Goal: Find specific page/section: Find specific page/section

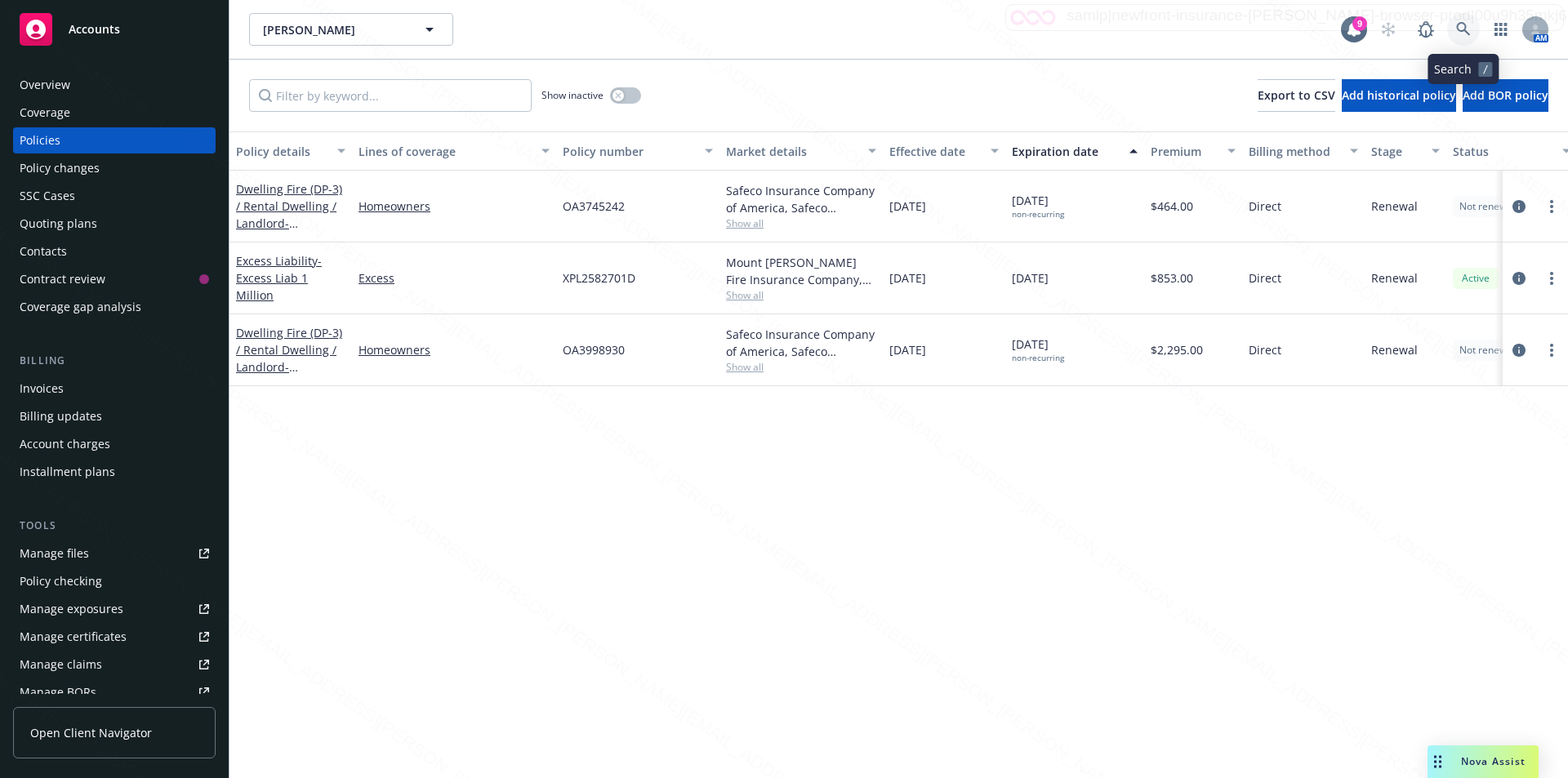
click at [1463, 31] on icon at bounding box center [1464, 29] width 13 height 13
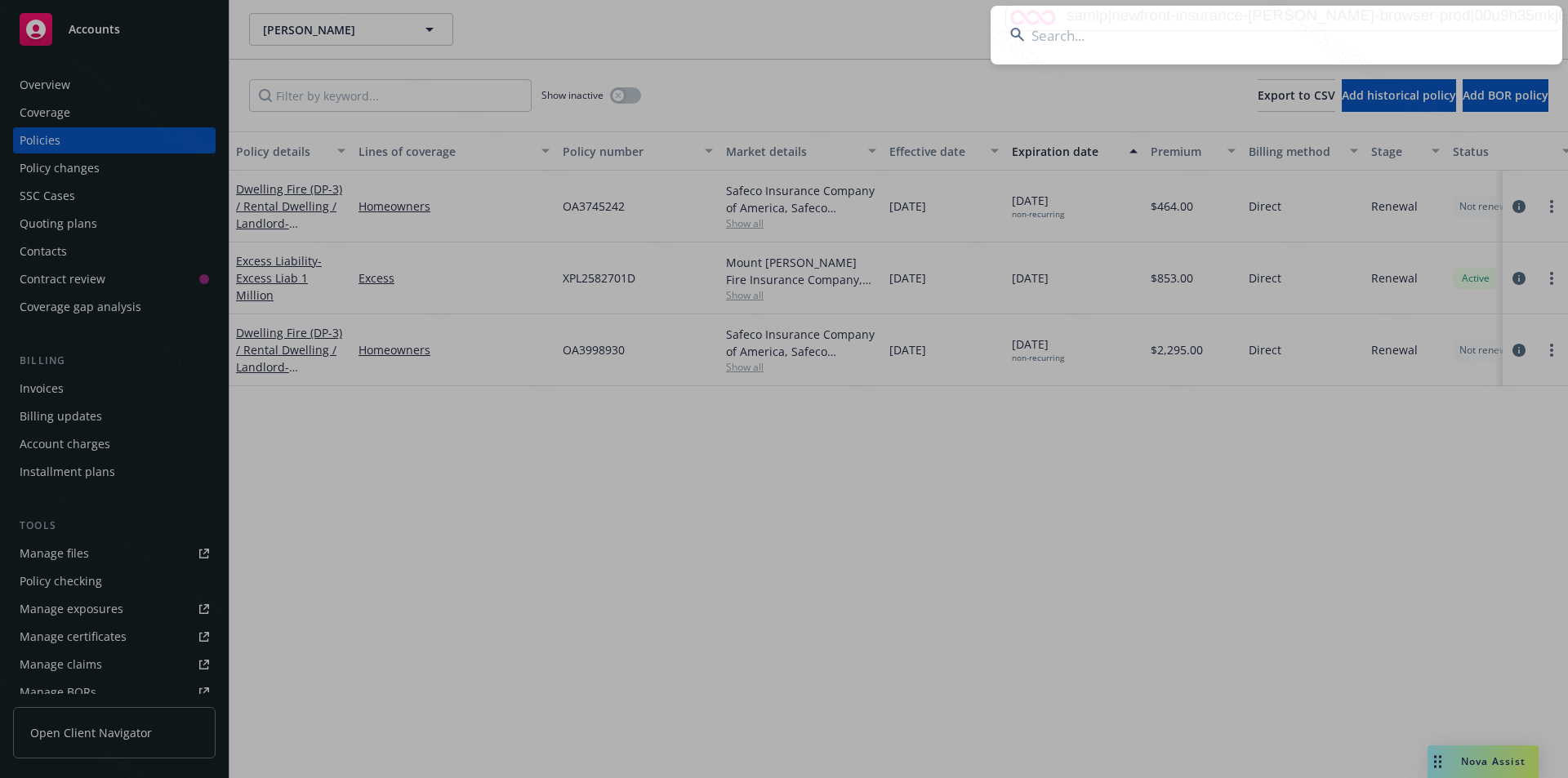
click at [1255, 36] on input at bounding box center [1277, 34] width 572 height 58
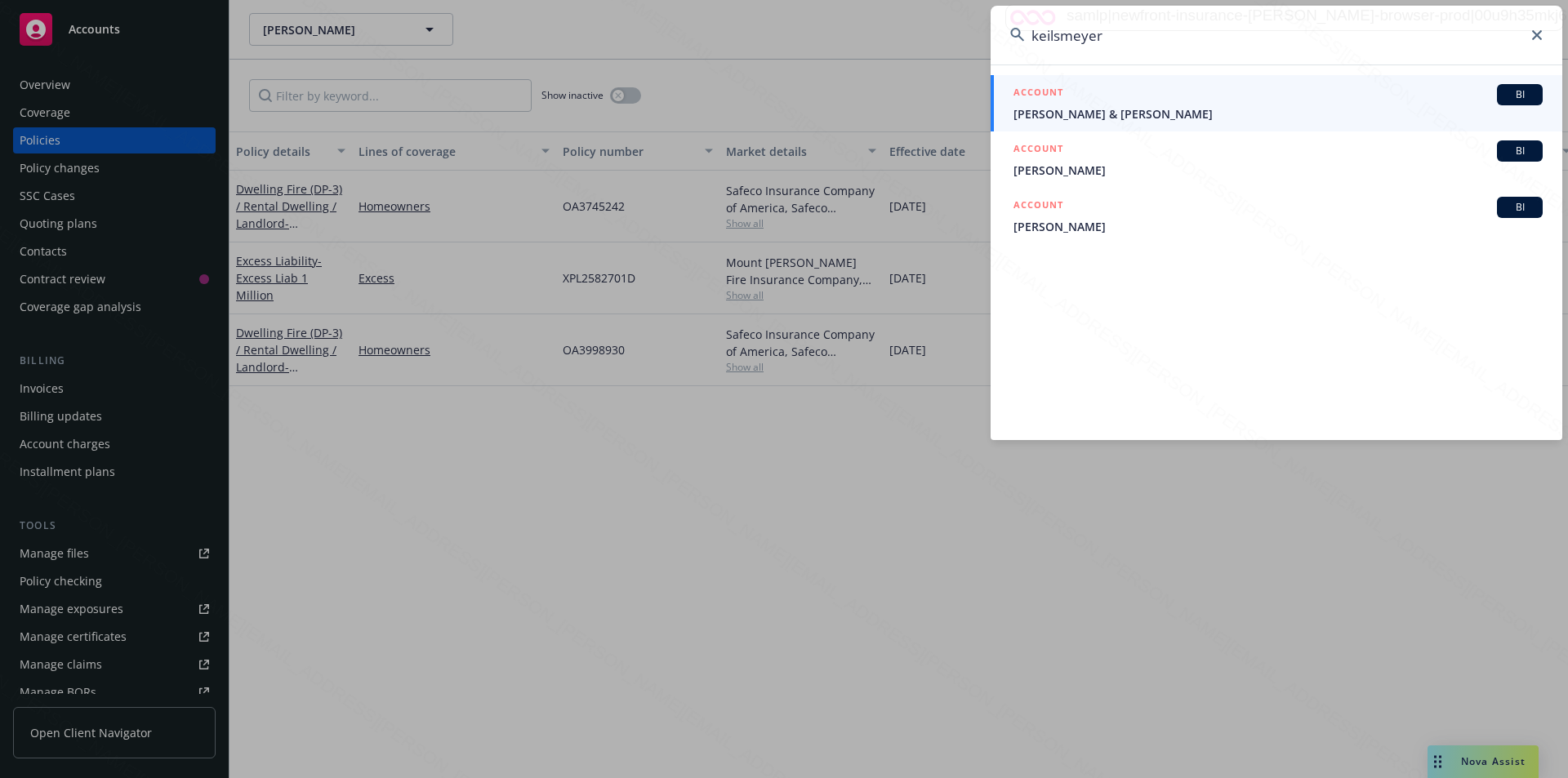
type input "keilsmeyer"
click at [1088, 114] on span "[PERSON_NAME] & [PERSON_NAME]" at bounding box center [1279, 114] width 529 height 17
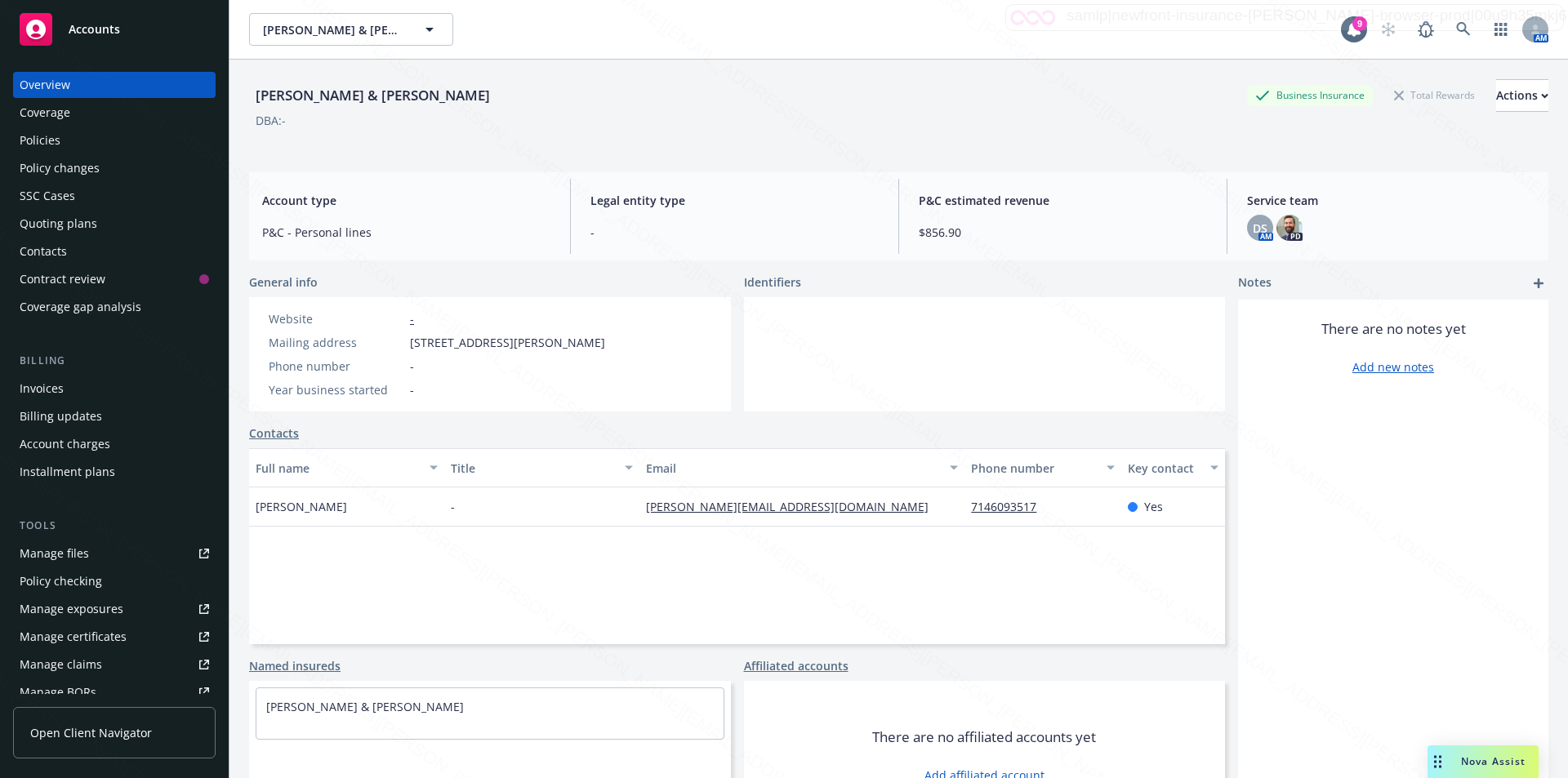
click at [53, 133] on div "Policies" at bounding box center [39, 140] width 41 height 26
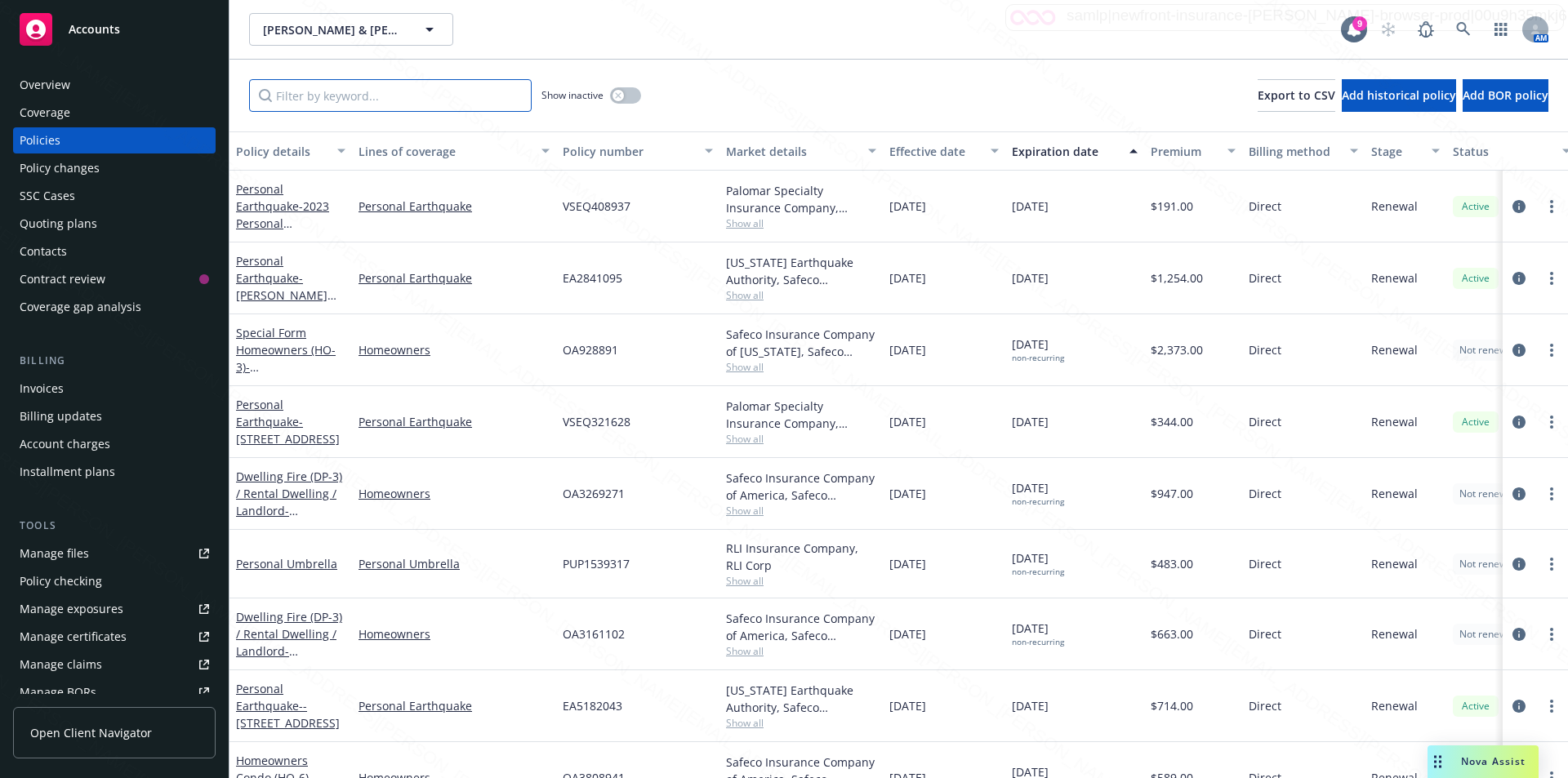
click at [377, 98] on input "Filter by keyword..." at bounding box center [390, 96] width 283 height 33
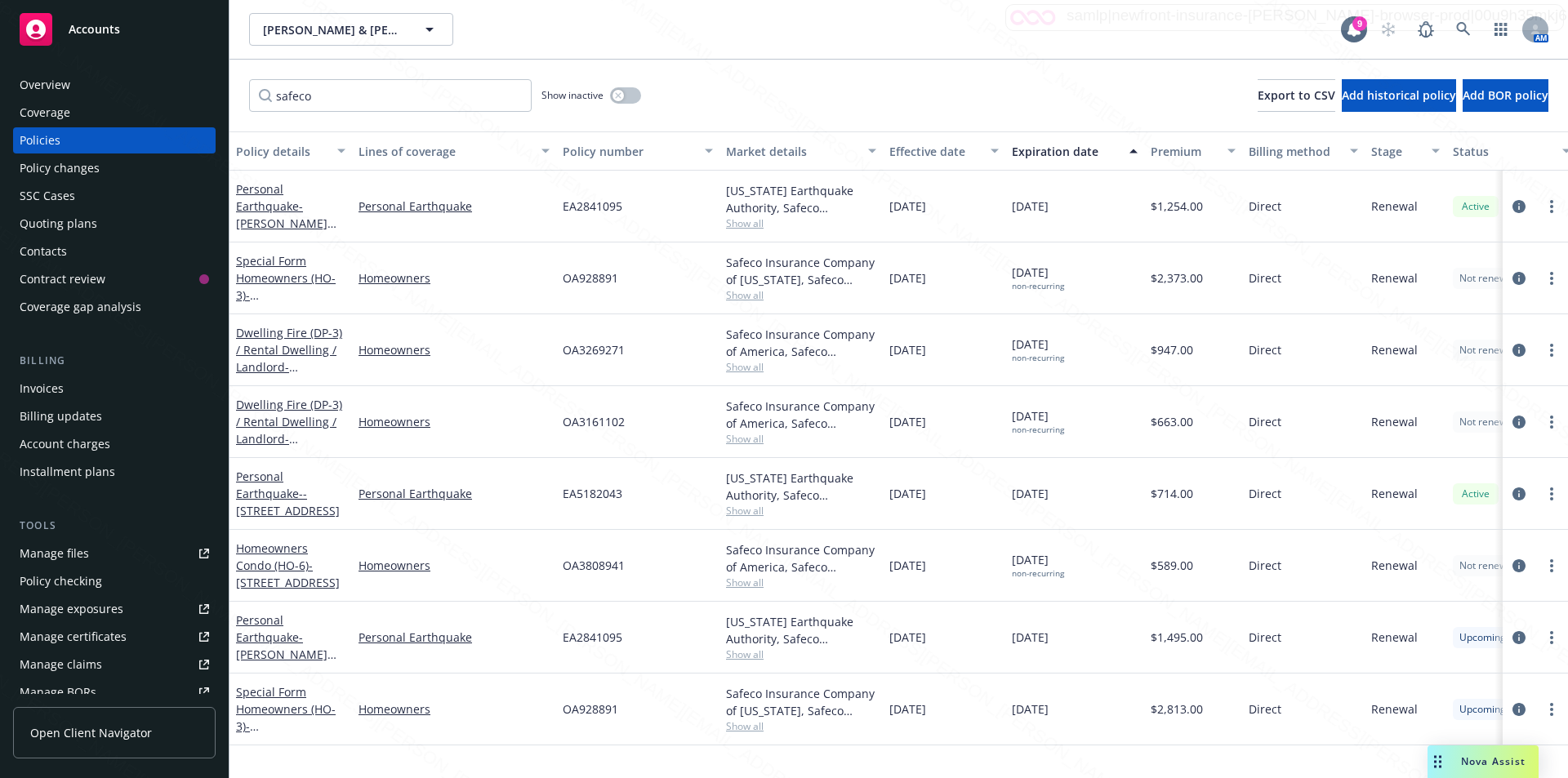
click at [729, 82] on div "safeco Show inactive Export to CSV Add historical policy Add BOR policy" at bounding box center [898, 95] width 1339 height 72
drag, startPoint x: 323, startPoint y: 95, endPoint x: 219, endPoint y: 102, distance: 104.2
click at [219, 102] on div "Accounts Overview Coverage Policies Policy changes SSC Cases Quoting plans Cont…" at bounding box center [784, 389] width 1568 height 778
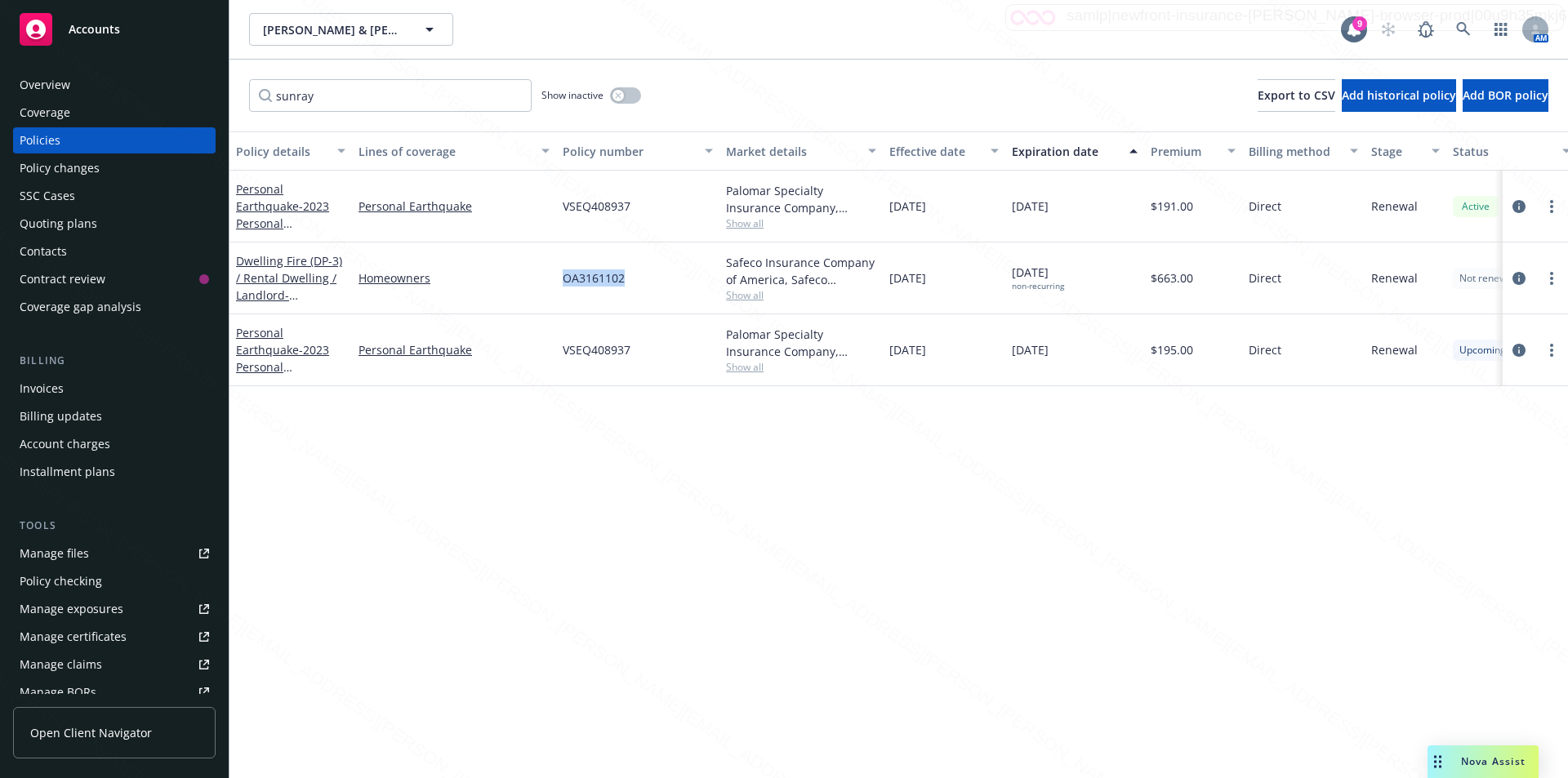
drag, startPoint x: 633, startPoint y: 276, endPoint x: 564, endPoint y: 282, distance: 69.3
click at [561, 282] on div "OA3161102" at bounding box center [637, 278] width 163 height 72
copy span "OA3161102"
drag, startPoint x: 337, startPoint y: 86, endPoint x: 230, endPoint y: 101, distance: 108.0
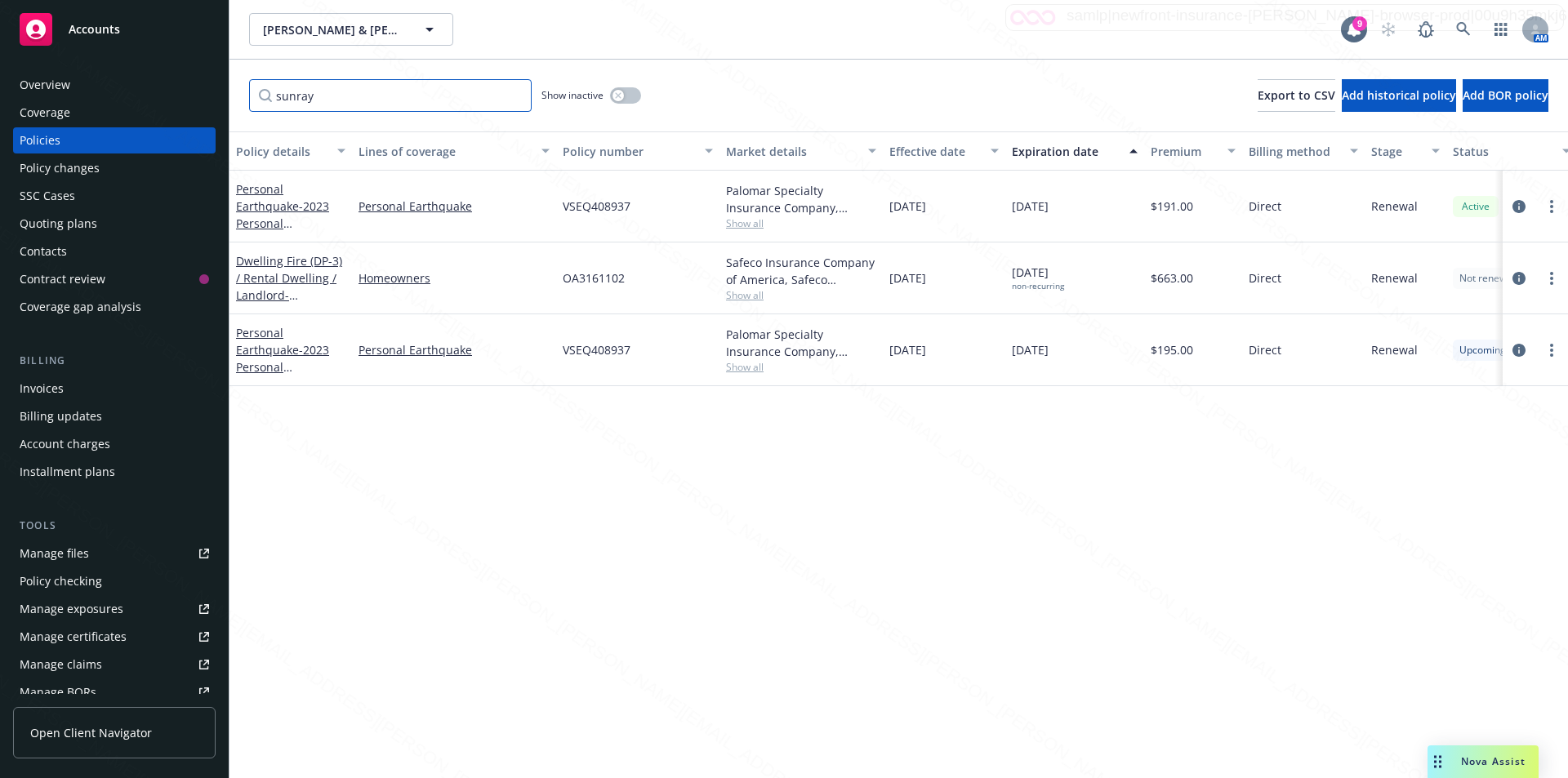
click at [230, 101] on div "sunray Show inactive Export to CSV Add historical policy Add BOR policy" at bounding box center [898, 95] width 1339 height 72
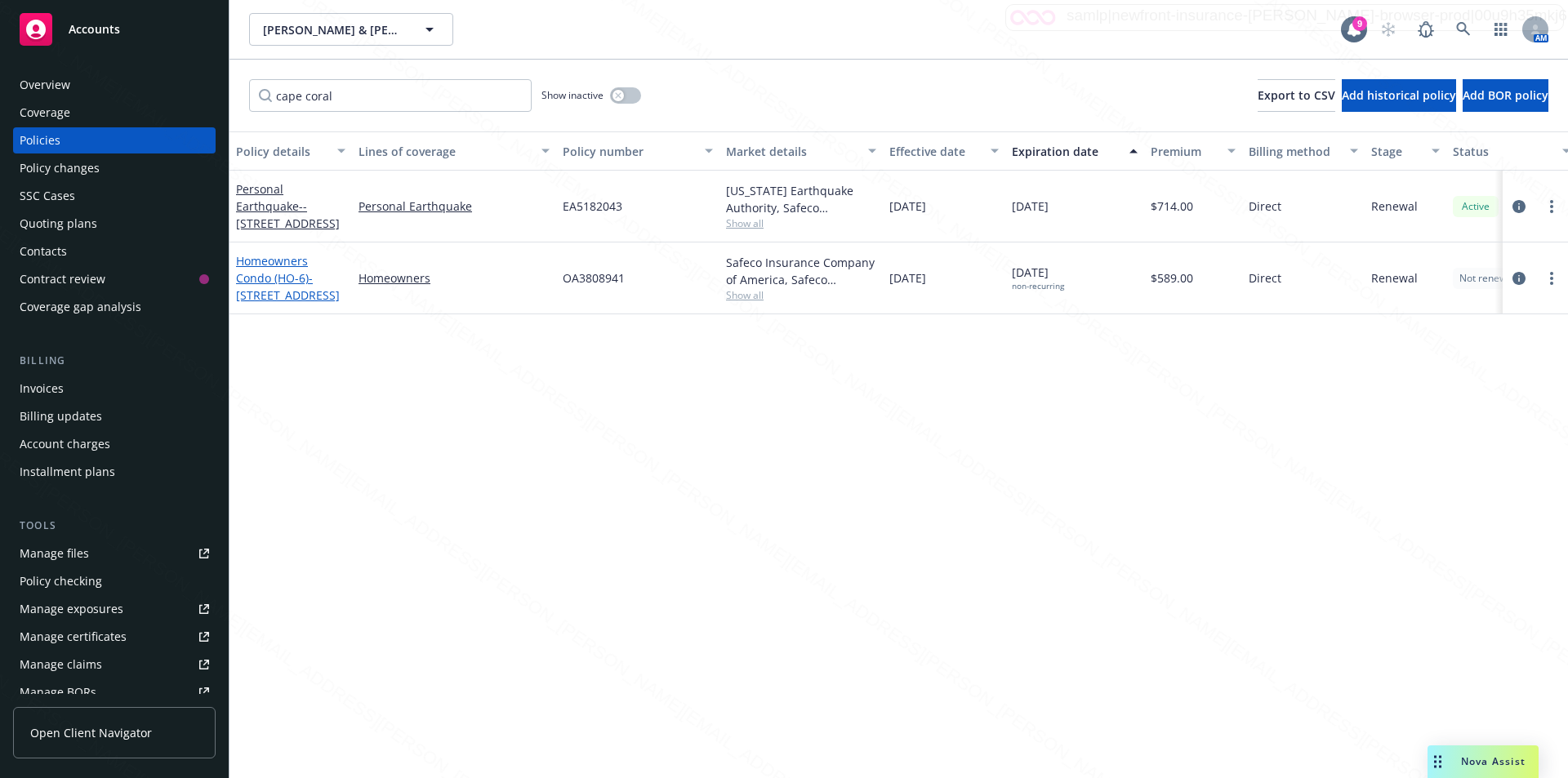
click at [266, 294] on span "- [STREET_ADDRESS]" at bounding box center [288, 286] width 104 height 33
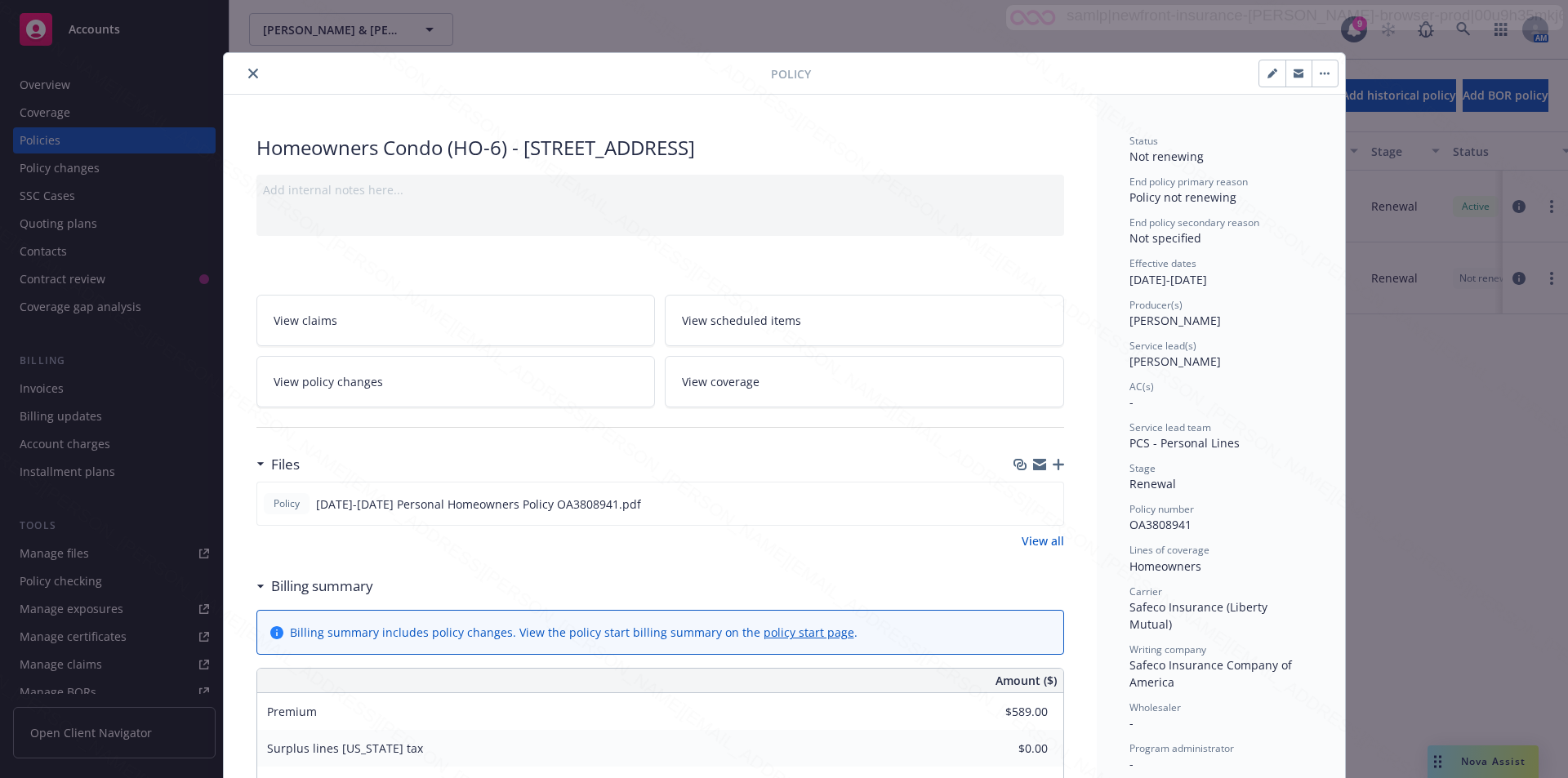
click at [248, 75] on icon "close" at bounding box center [253, 74] width 10 height 10
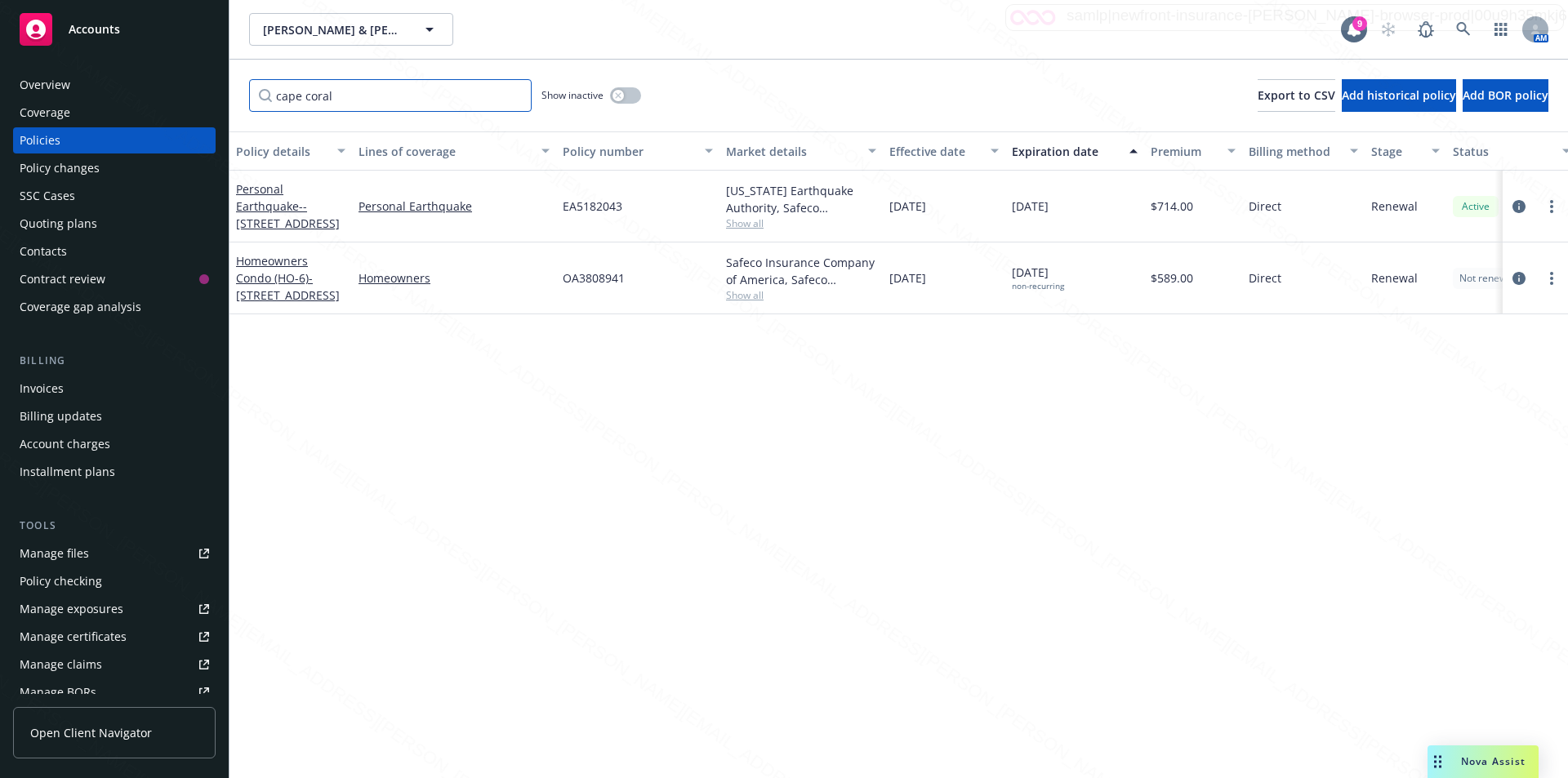
drag, startPoint x: 332, startPoint y: 97, endPoint x: 242, endPoint y: 79, distance: 91.8
click at [253, 89] on input "cape coral" at bounding box center [390, 96] width 283 height 33
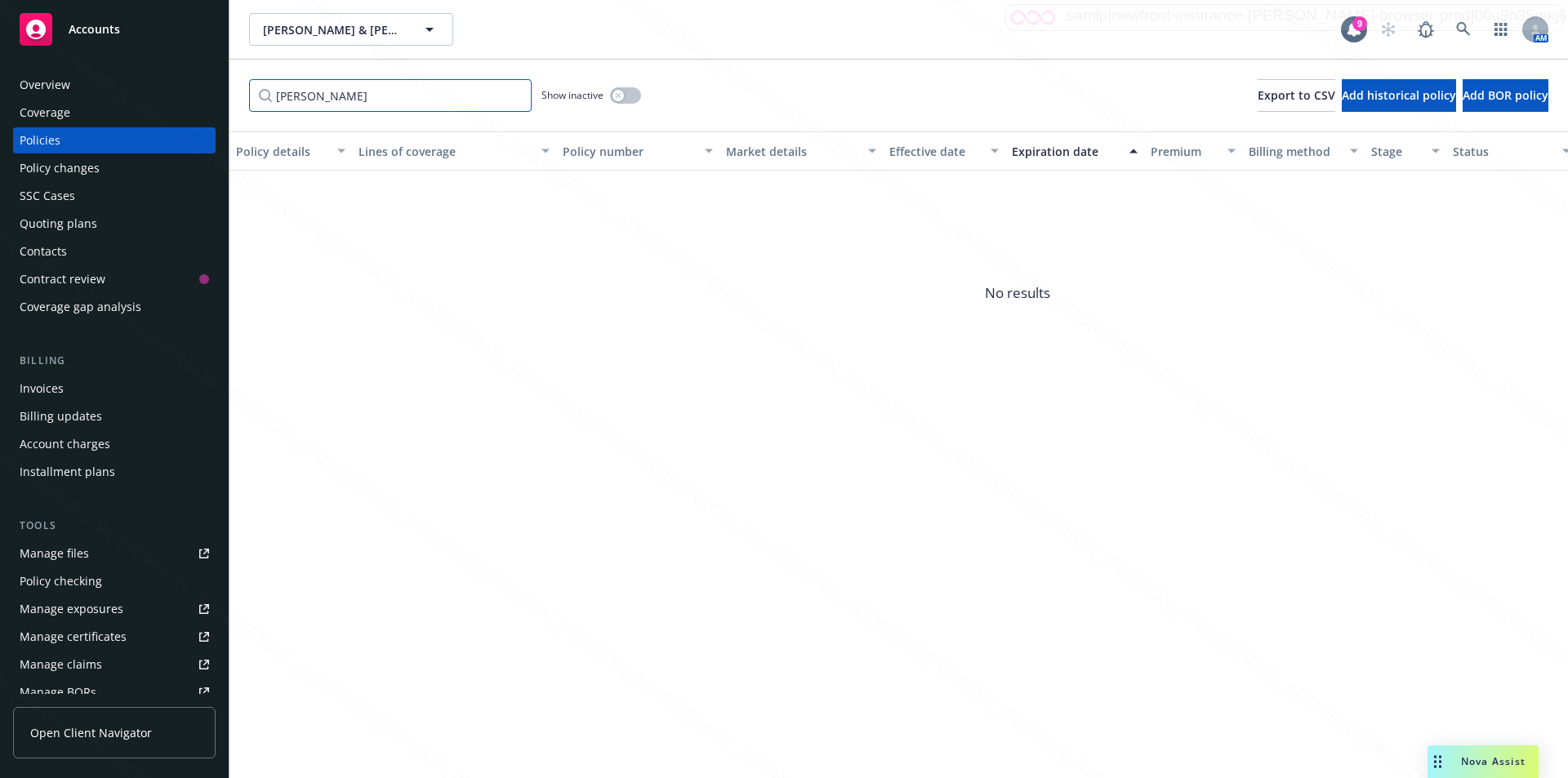
drag, startPoint x: 308, startPoint y: 92, endPoint x: 297, endPoint y: 92, distance: 11.0
click at [297, 92] on input "[PERSON_NAME]" at bounding box center [390, 96] width 283 height 33
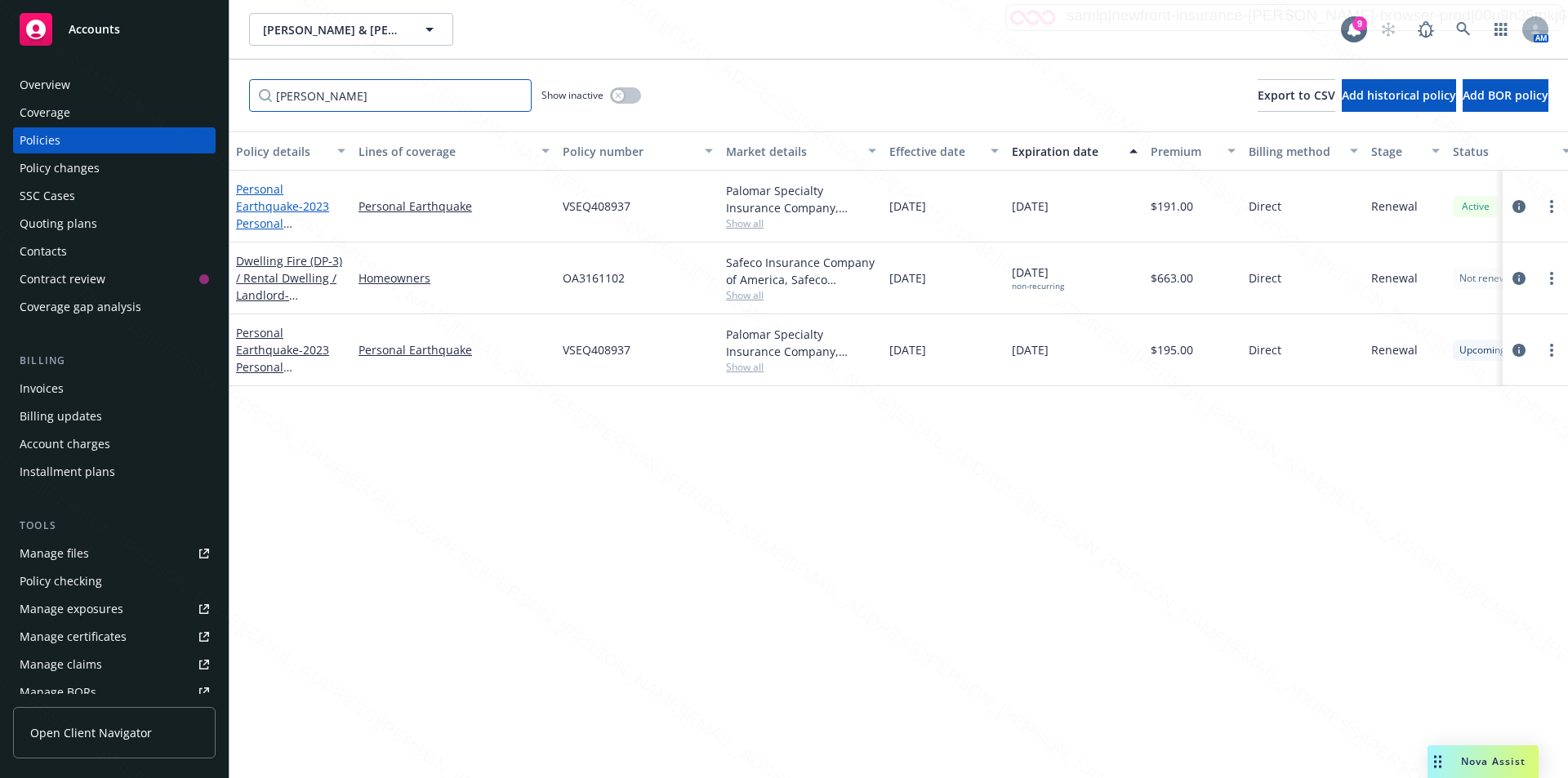
type input "[PERSON_NAME]"
click at [268, 206] on link "Personal Earthquake - 2023 Personal Earthquake Policy -[STREET_ADDRESS]" at bounding box center [288, 223] width 104 height 84
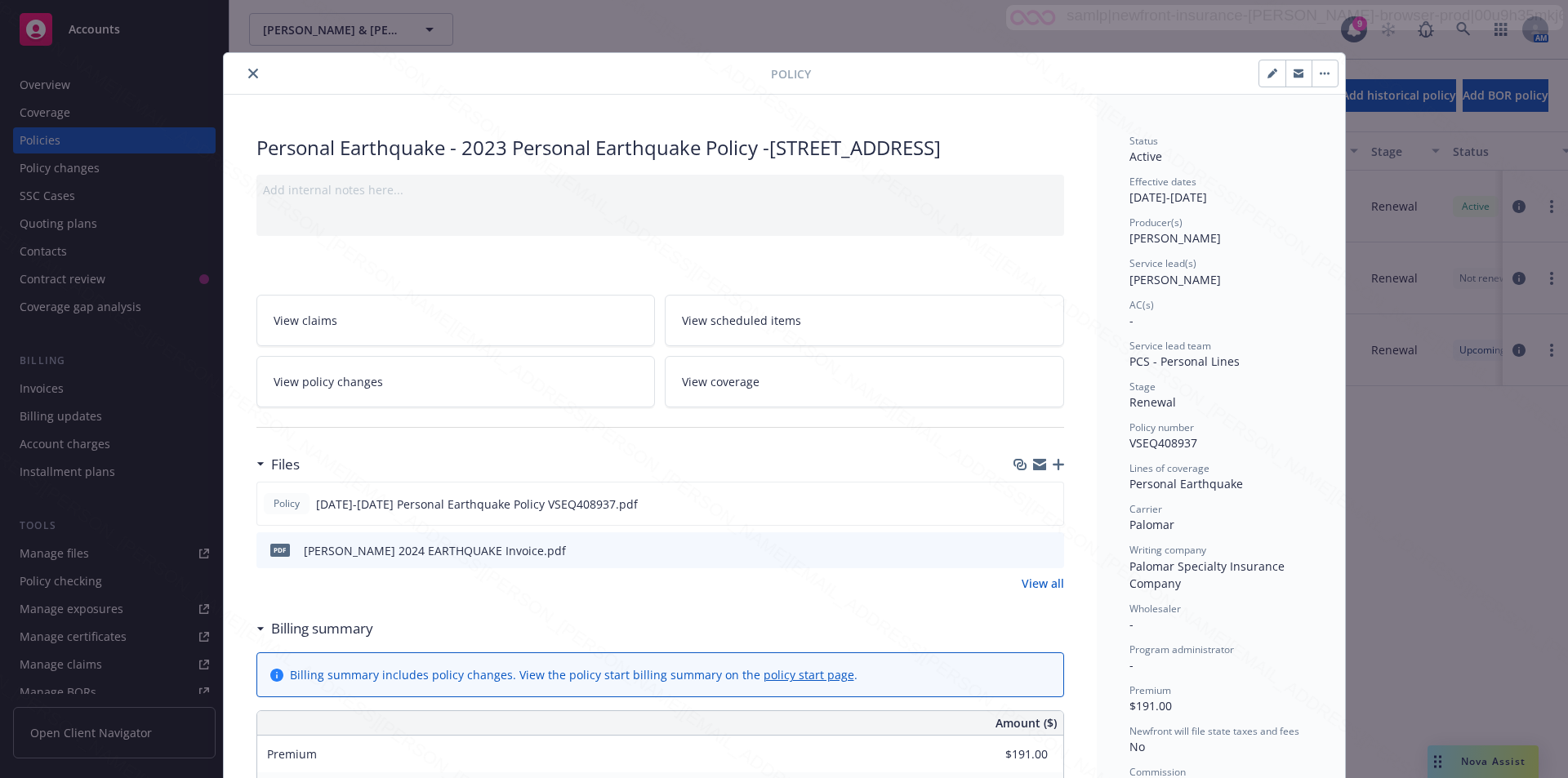
click at [248, 73] on icon "close" at bounding box center [253, 74] width 10 height 10
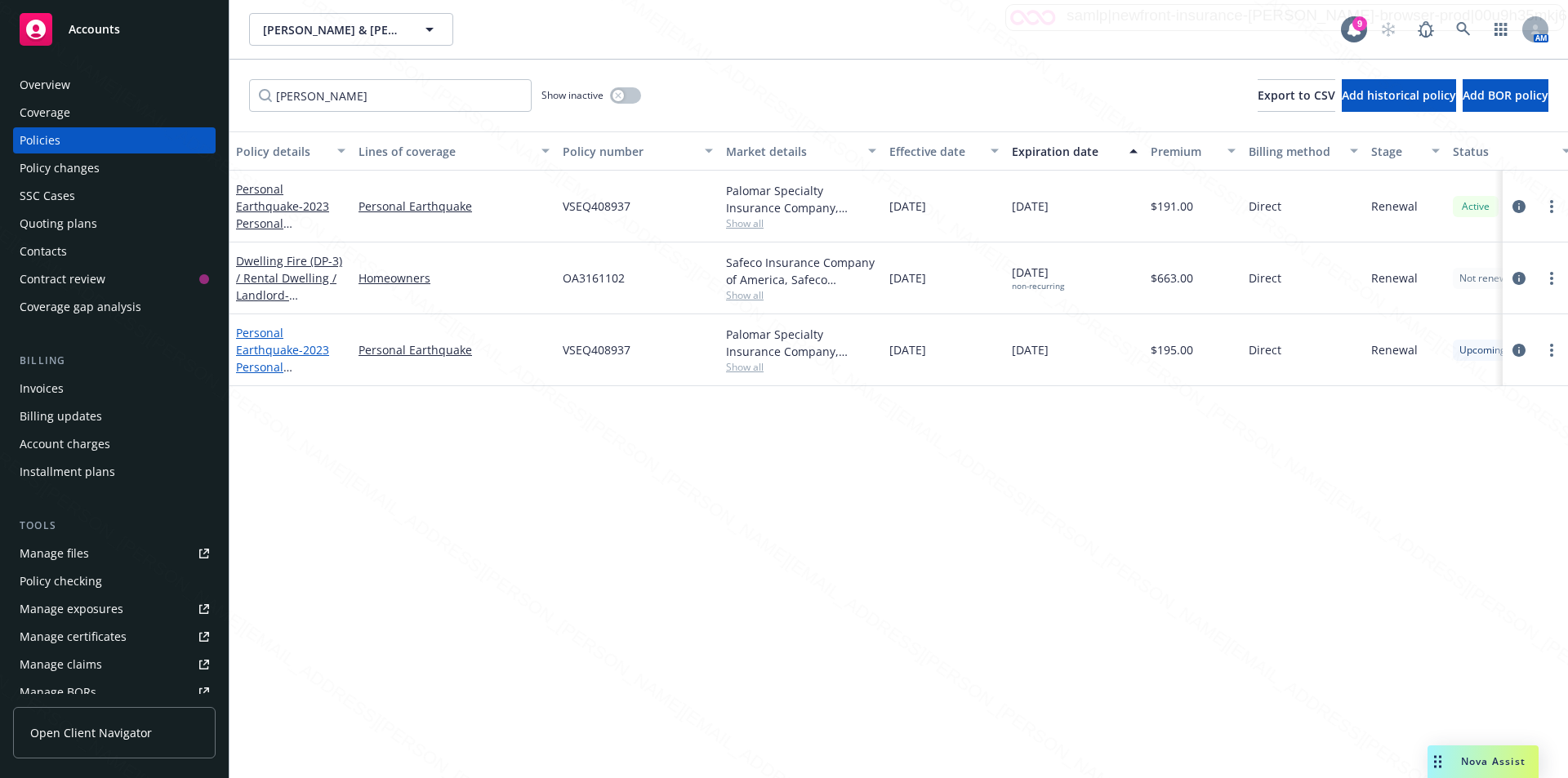
click at [290, 351] on link "Personal Earthquake - 2023 Personal Earthquake Policy -[STREET_ADDRESS]" at bounding box center [288, 367] width 104 height 84
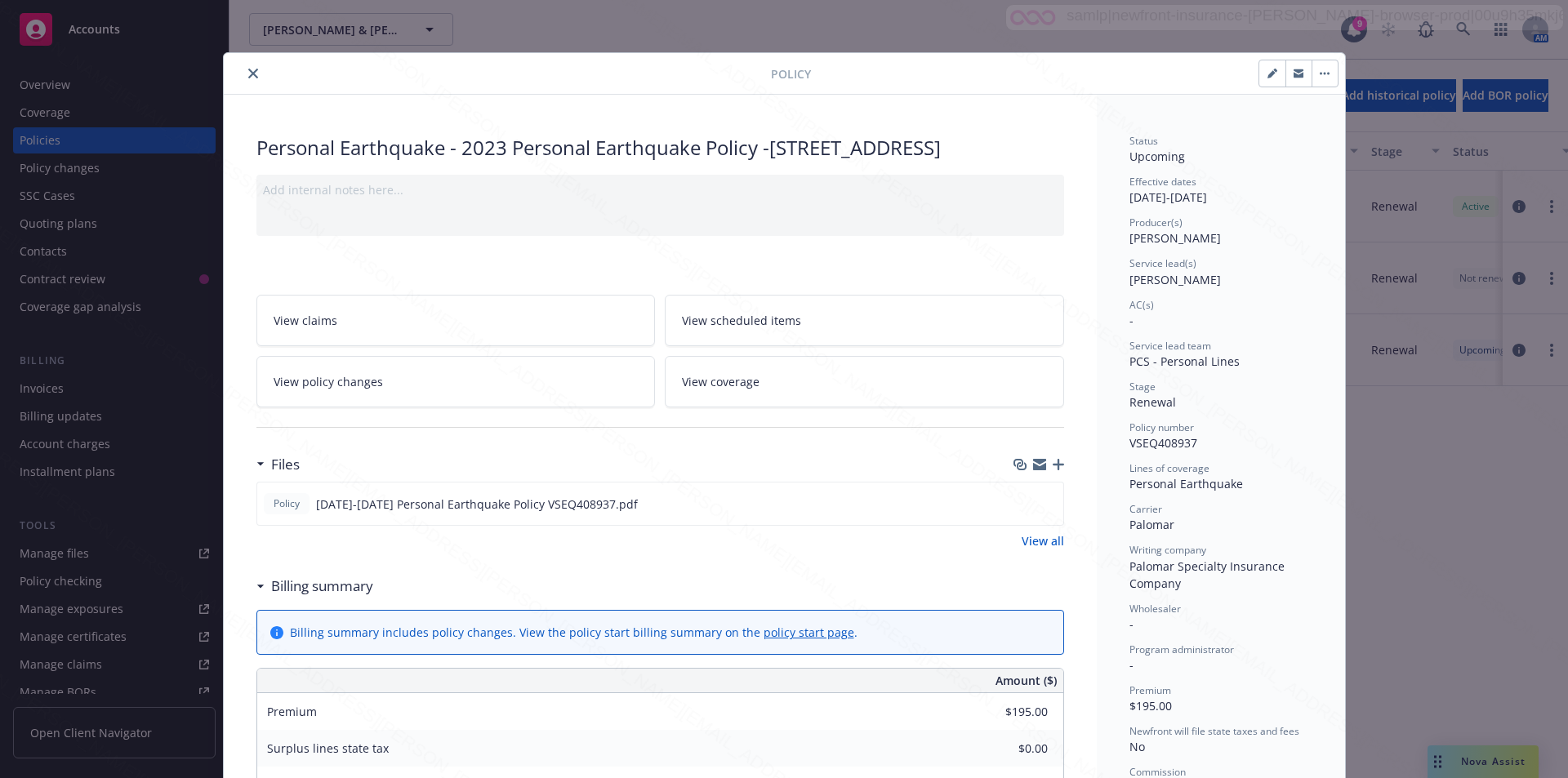
click at [243, 79] on button "close" at bounding box center [253, 73] width 19 height 19
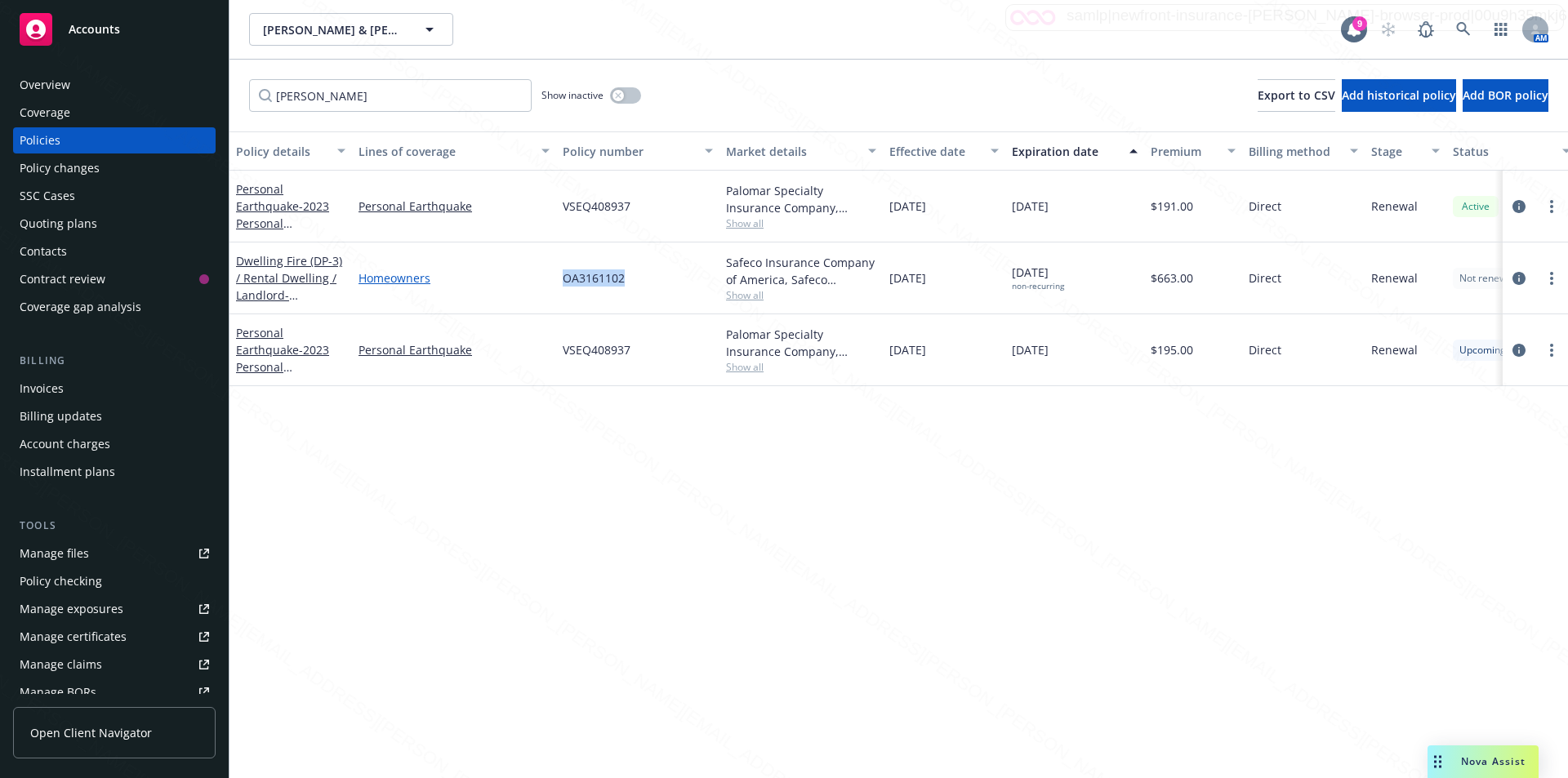
drag, startPoint x: 625, startPoint y: 281, endPoint x: 545, endPoint y: 284, distance: 80.1
click at [545, 284] on div "Dwelling Fire (DP-3) / Rental Dwelling / Landlord - [STREET_ADDRESS] Homeowners…" at bounding box center [1017, 278] width 1577 height 72
drag, startPoint x: 581, startPoint y: 279, endPoint x: 469, endPoint y: 471, distance: 222.3
click at [469, 471] on div "Policy details Lines of coverage Policy number Market details Effective date Ex…" at bounding box center [898, 454] width 1339 height 647
click at [411, 487] on div "Policy details Lines of coverage Policy number Market details Effective date Ex…" at bounding box center [898, 454] width 1339 height 647
